Goal: Information Seeking & Learning: Learn about a topic

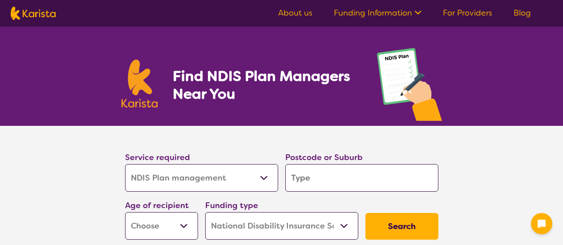
select select "NDIS Plan management"
select select "NDIS"
select select "NDIS Plan management"
select select "NDIS"
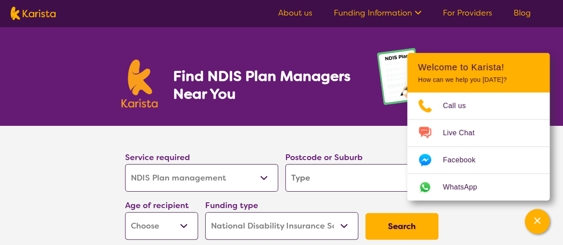
type input "6"
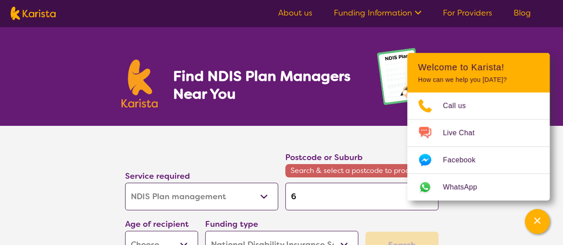
type input "6"
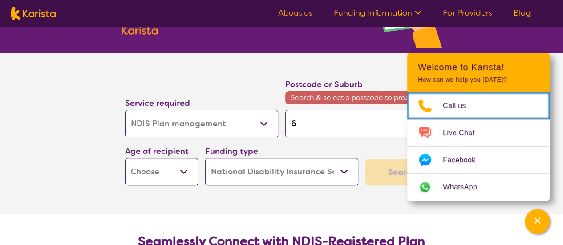
scroll to position [74, 0]
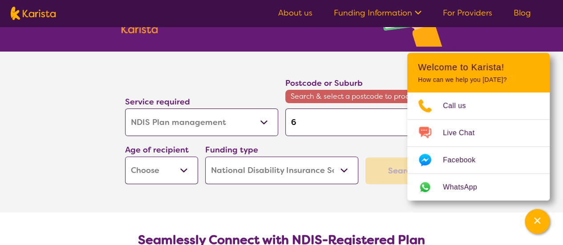
click at [151, 171] on select "Early Childhood - 0 to 9 Child - 10 to 11 Adolescent - 12 to 17 Adult - 18 to 6…" at bounding box center [161, 171] width 73 height 28
select select "AD"
click at [125, 157] on select "Early Childhood - 0 to 9 Child - 10 to 11 Adolescent - 12 to 17 Adult - 18 to 6…" at bounding box center [161, 171] width 73 height 28
select select "AD"
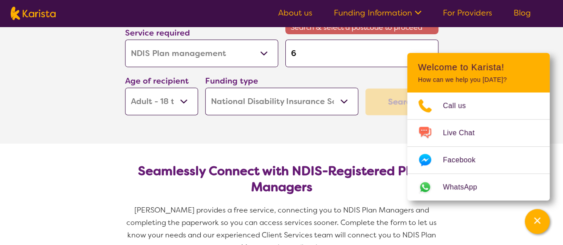
scroll to position [144, 0]
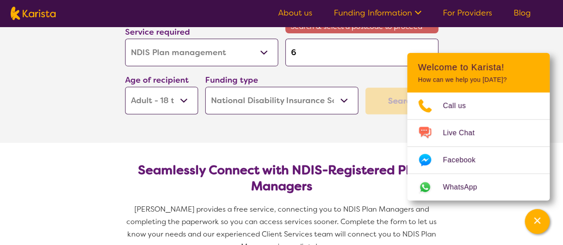
click at [238, 98] on select "Home Care Package (HCP) National Disability Insurance Scheme (NDIS) I don't know" at bounding box center [281, 101] width 153 height 28
click at [205, 87] on select "Home Care Package (HCP) National Disability Insurance Scheme (NDIS) I don't know" at bounding box center [281, 101] width 153 height 28
click at [390, 100] on div "Search" at bounding box center [401, 101] width 73 height 27
click at [539, 225] on icon "Channel Menu" at bounding box center [536, 220] width 9 height 9
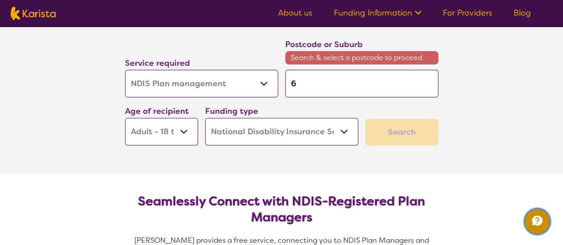
scroll to position [107, 0]
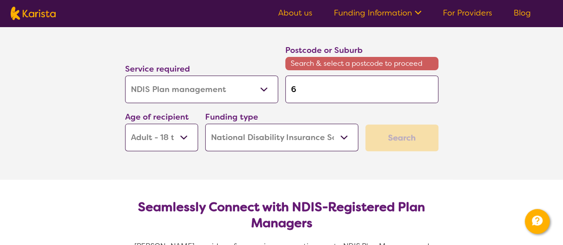
click at [363, 83] on input "6" at bounding box center [361, 90] width 153 height 28
type input "60"
type input "605"
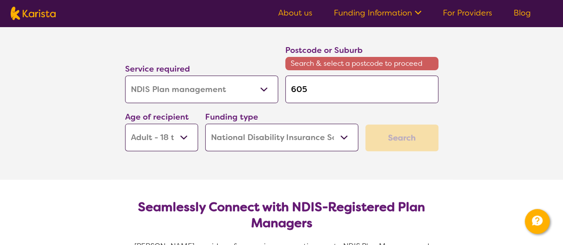
type input "6056"
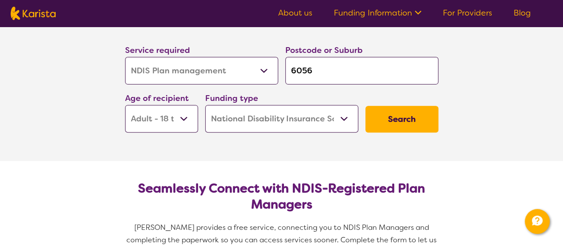
click button "Search" at bounding box center [401, 119] width 73 height 27
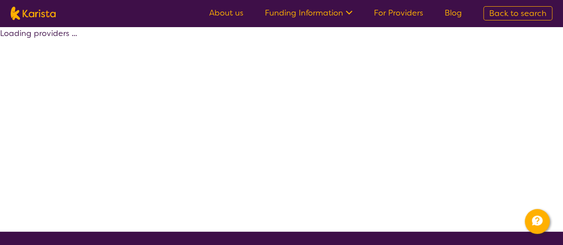
select select "by_score"
